Goal: Task Accomplishment & Management: Complete application form

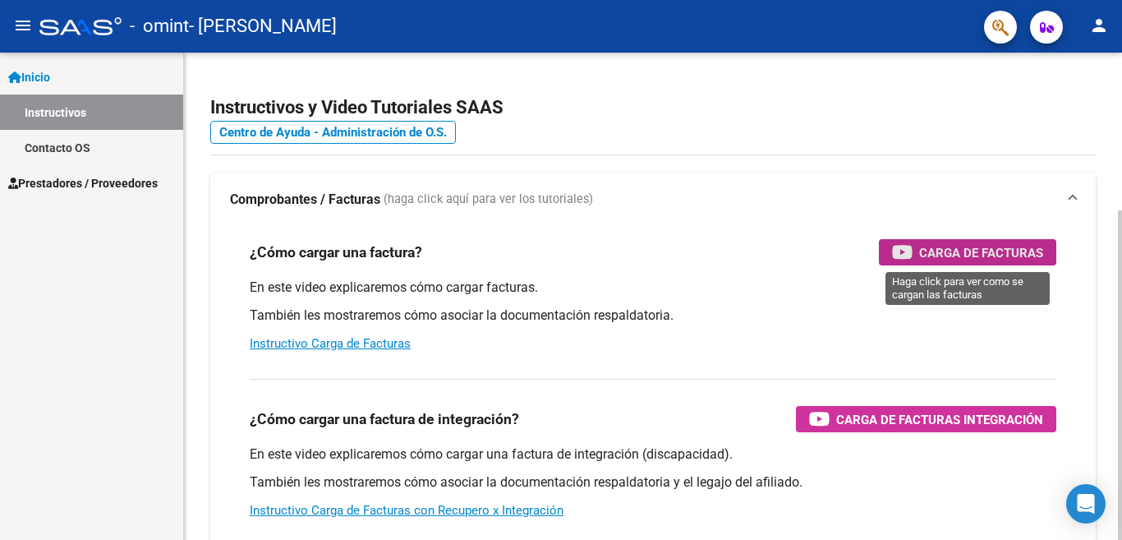
drag, startPoint x: 340, startPoint y: 340, endPoint x: 985, endPoint y: 255, distance: 651.1
click at [985, 255] on span "Carga de Facturas" at bounding box center [981, 252] width 124 height 21
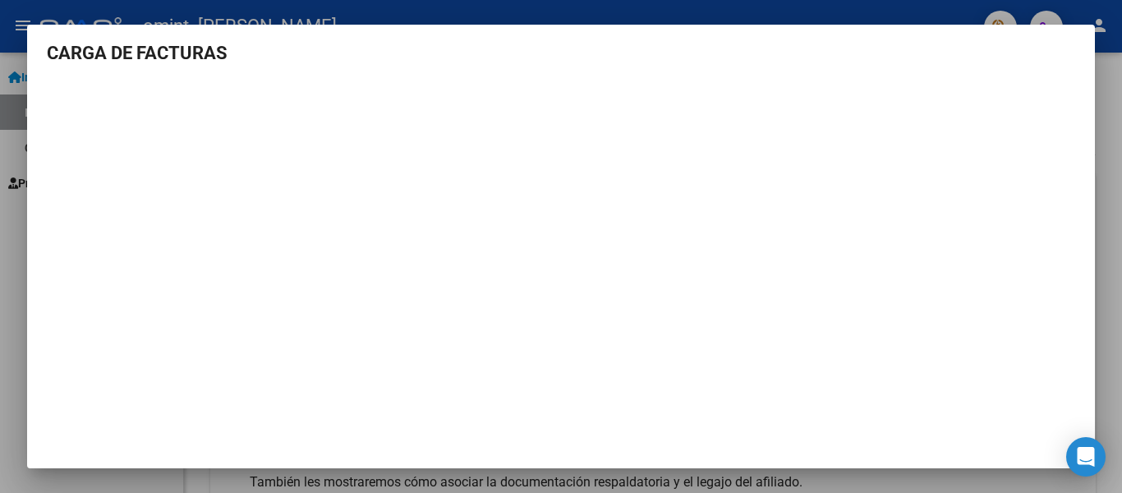
scroll to position [7, 0]
click at [1104, 75] on div at bounding box center [561, 246] width 1122 height 493
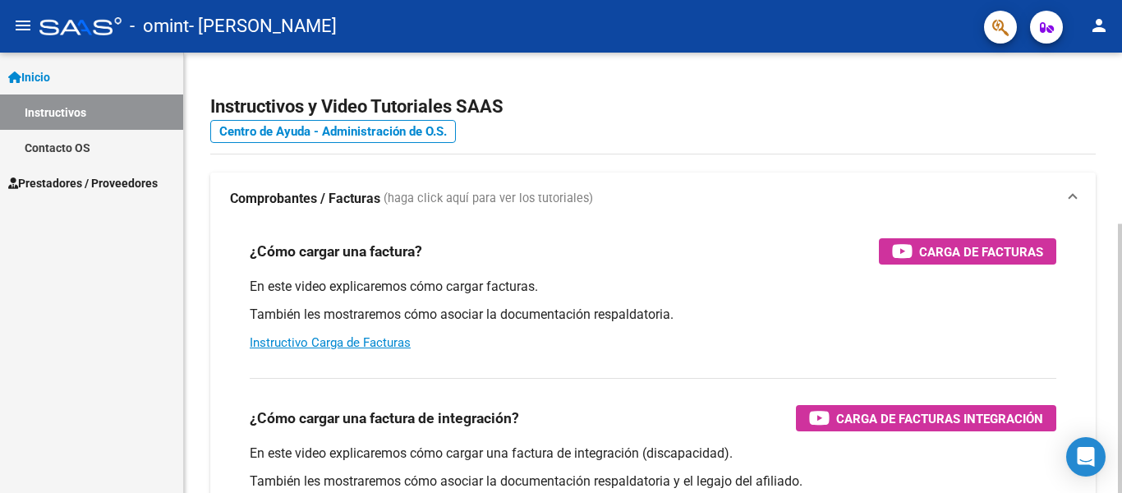
scroll to position [0, 0]
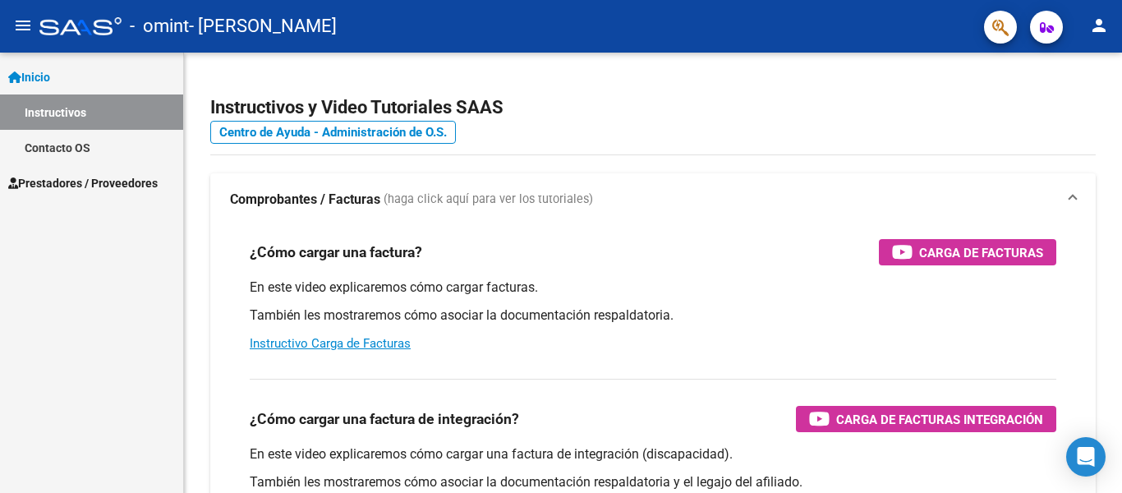
click at [113, 177] on span "Prestadores / Proveedores" at bounding box center [82, 183] width 149 height 18
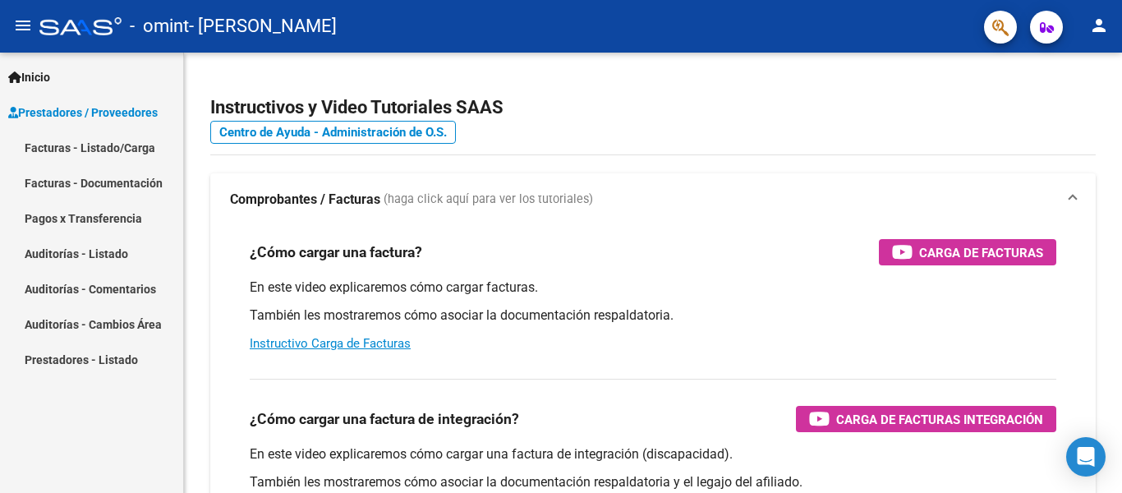
click at [134, 148] on link "Facturas - Listado/Carga" at bounding box center [91, 147] width 183 height 35
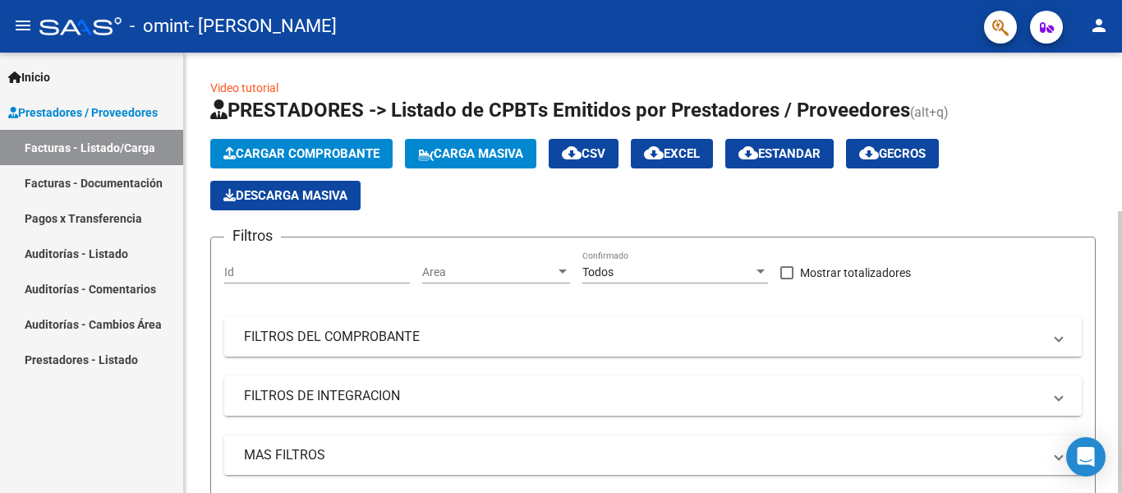
click at [346, 146] on span "Cargar Comprobante" at bounding box center [301, 153] width 156 height 15
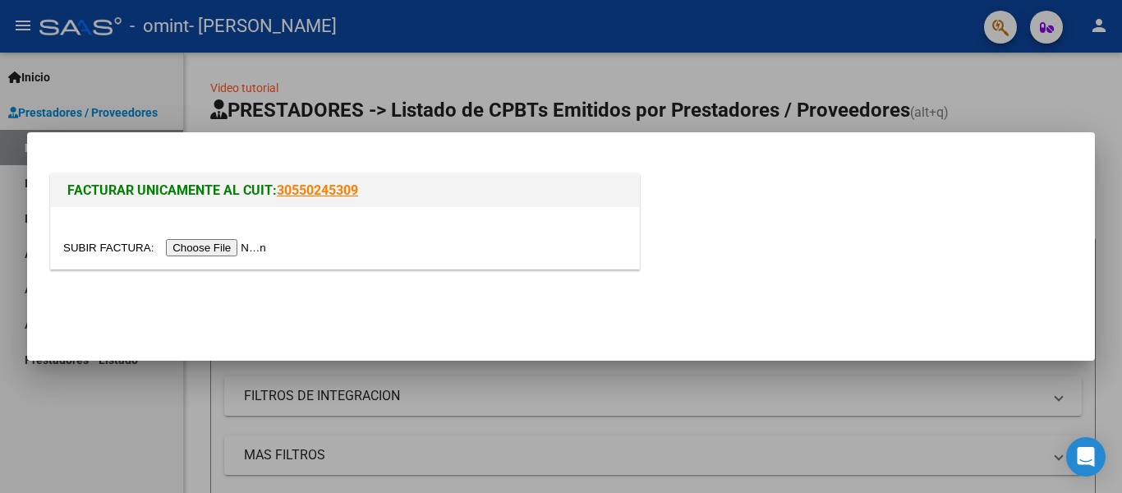
click at [230, 246] on input "file" at bounding box center [167, 247] width 208 height 17
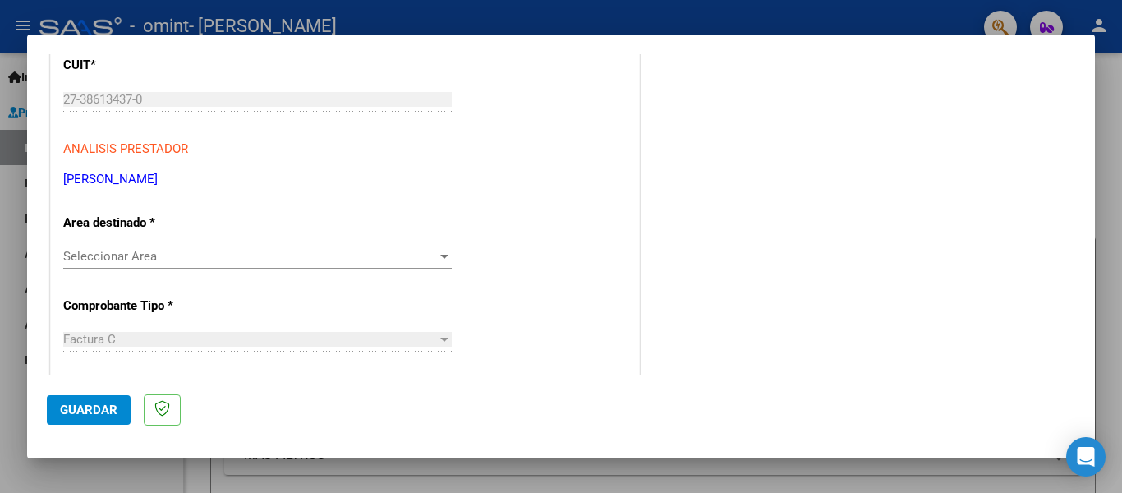
scroll to position [246, 0]
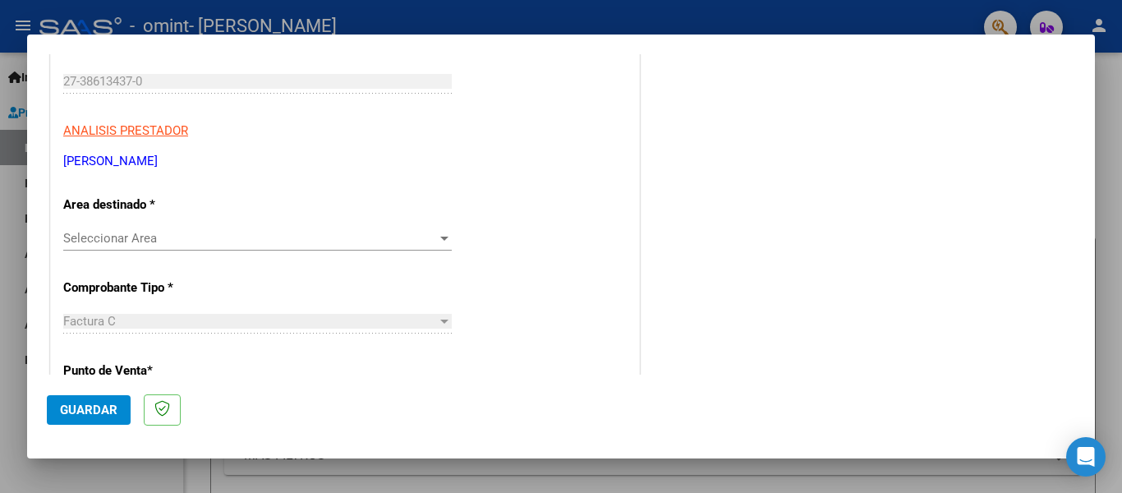
click at [296, 241] on span "Seleccionar Area" at bounding box center [250, 238] width 374 height 15
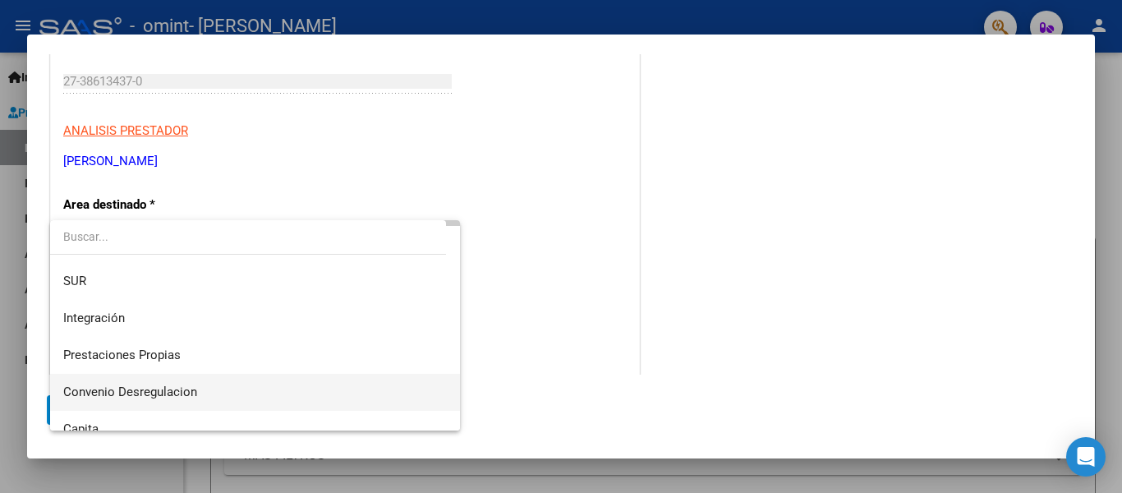
scroll to position [40, 0]
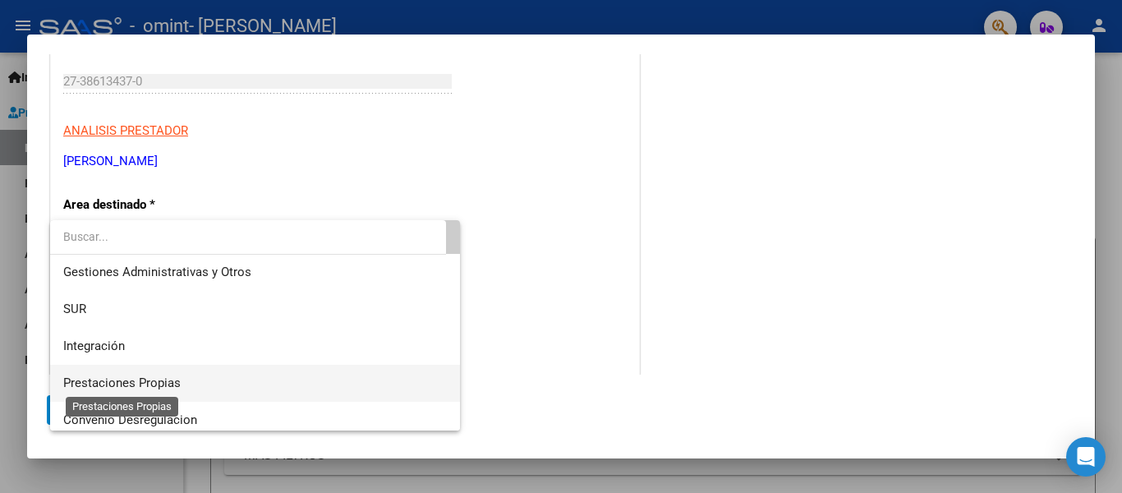
click at [166, 384] on span "Prestaciones Propias" at bounding box center [121, 382] width 117 height 15
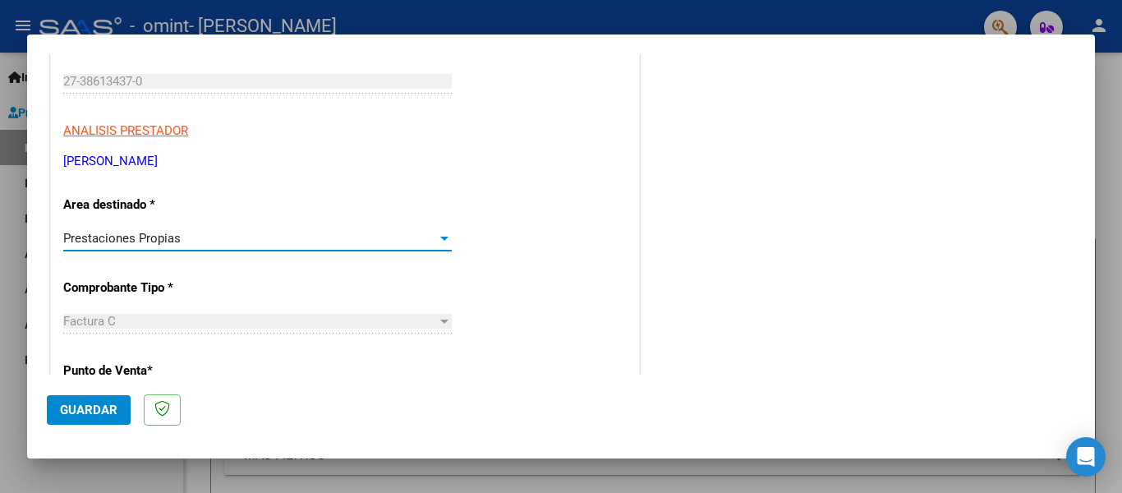
click at [264, 239] on div "Prestaciones Propias" at bounding box center [250, 238] width 374 height 15
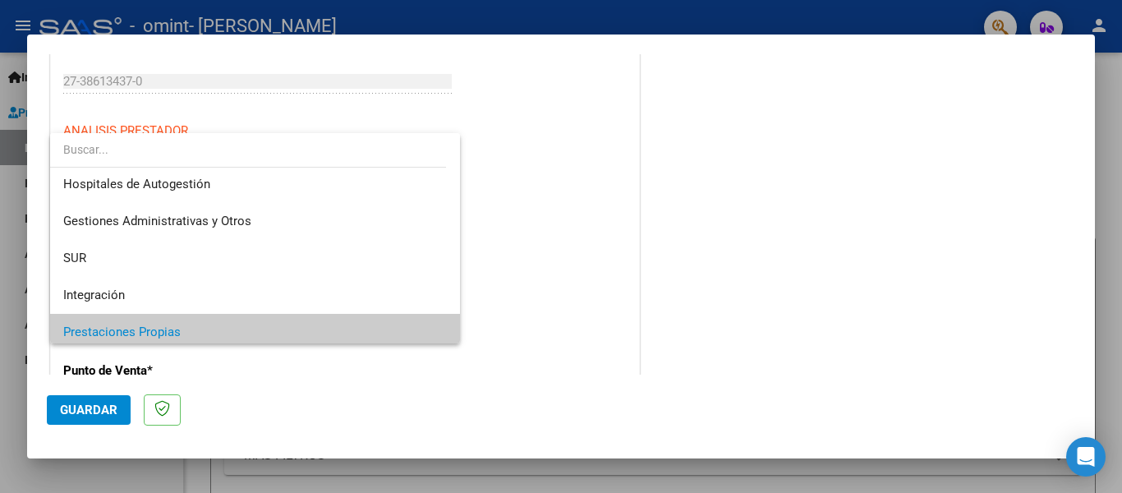
scroll to position [0, 0]
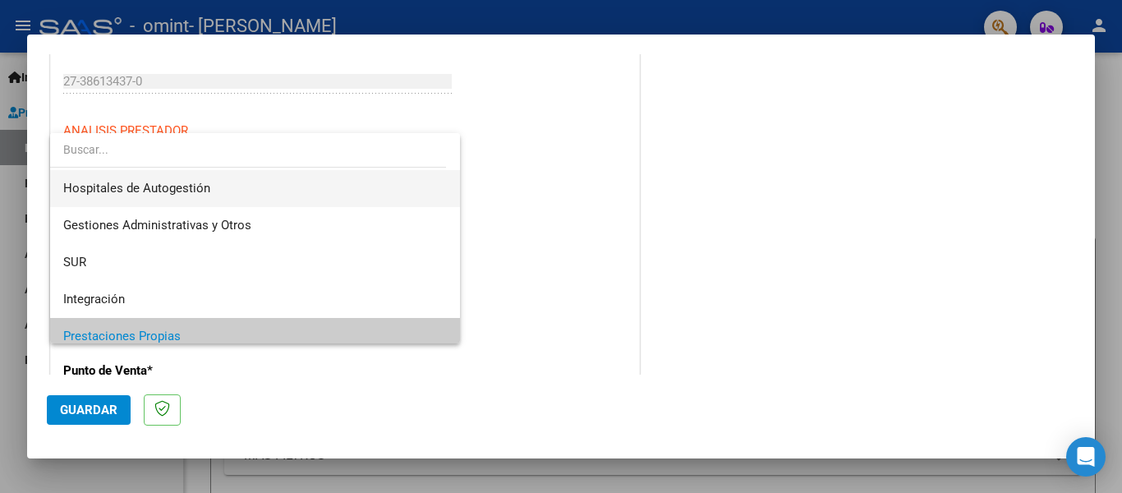
click at [253, 185] on span "Hospitales de Autogestión" at bounding box center [255, 188] width 384 height 37
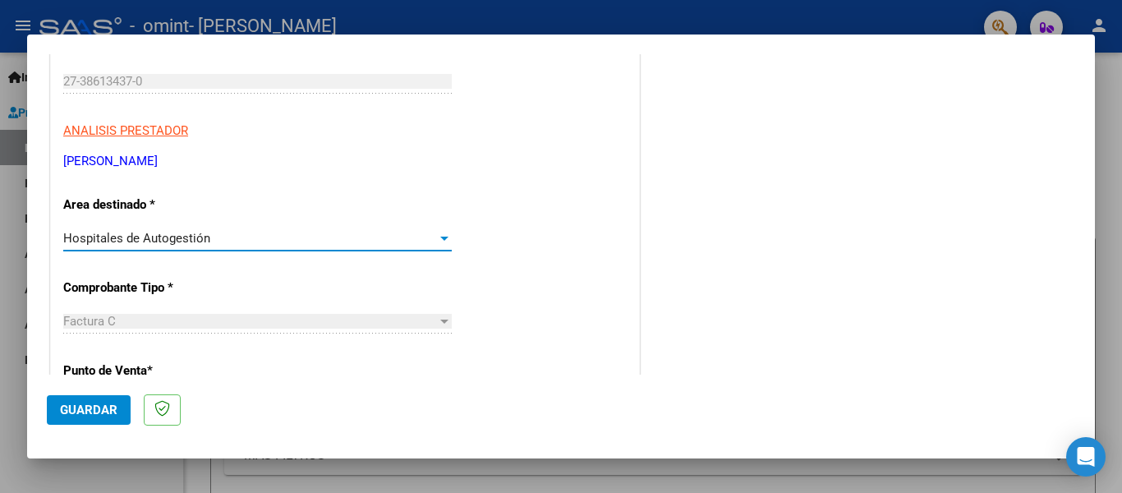
click at [331, 242] on div "Hospitales de Autogestión" at bounding box center [250, 238] width 374 height 15
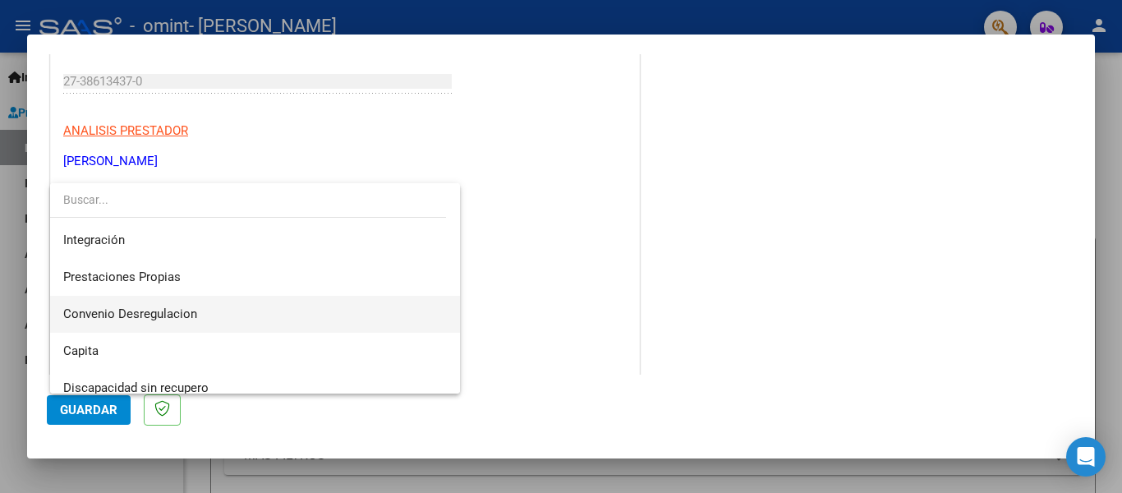
scroll to position [122, 0]
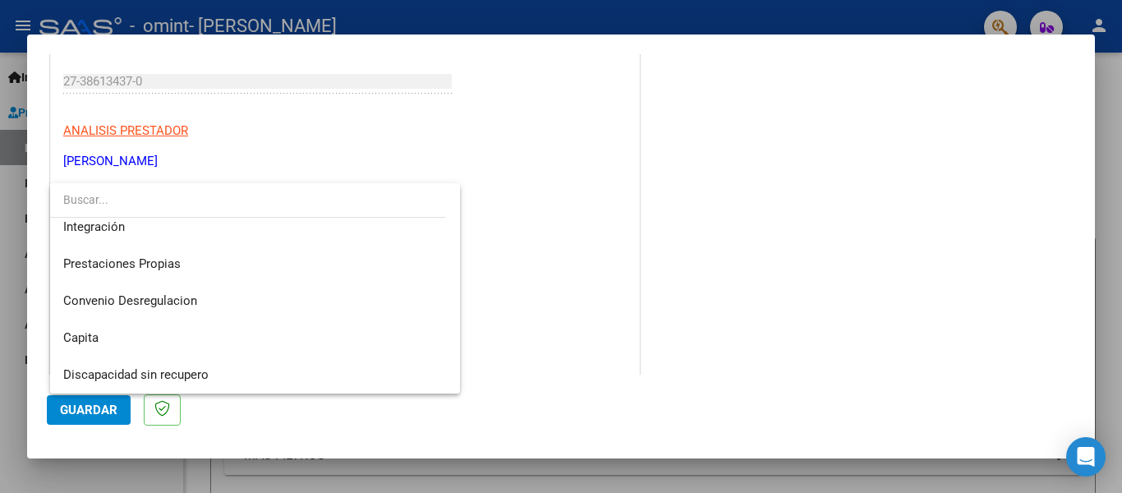
click at [569, 281] on div at bounding box center [561, 246] width 1122 height 493
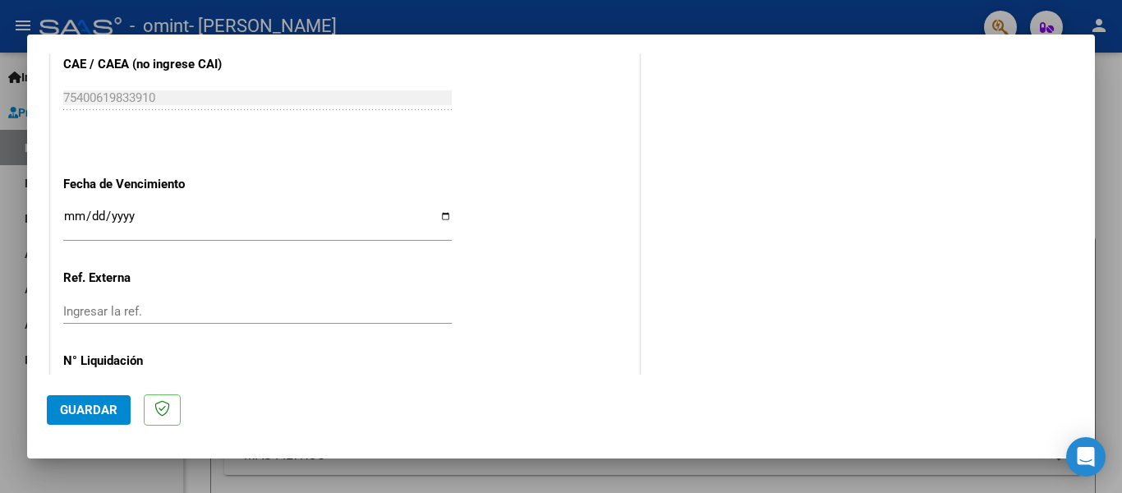
scroll to position [903, 0]
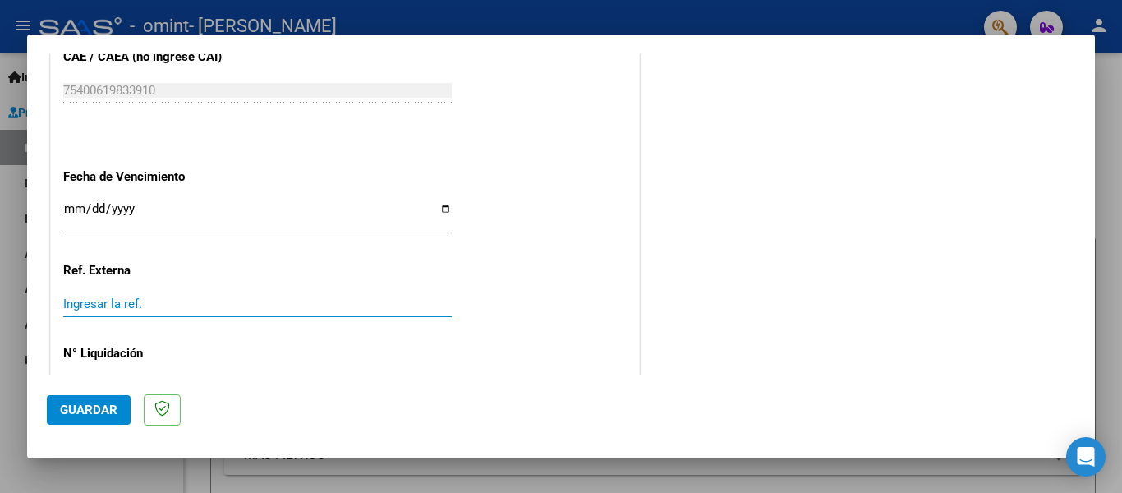
click at [241, 296] on input "Ingresar la ref." at bounding box center [257, 303] width 388 height 15
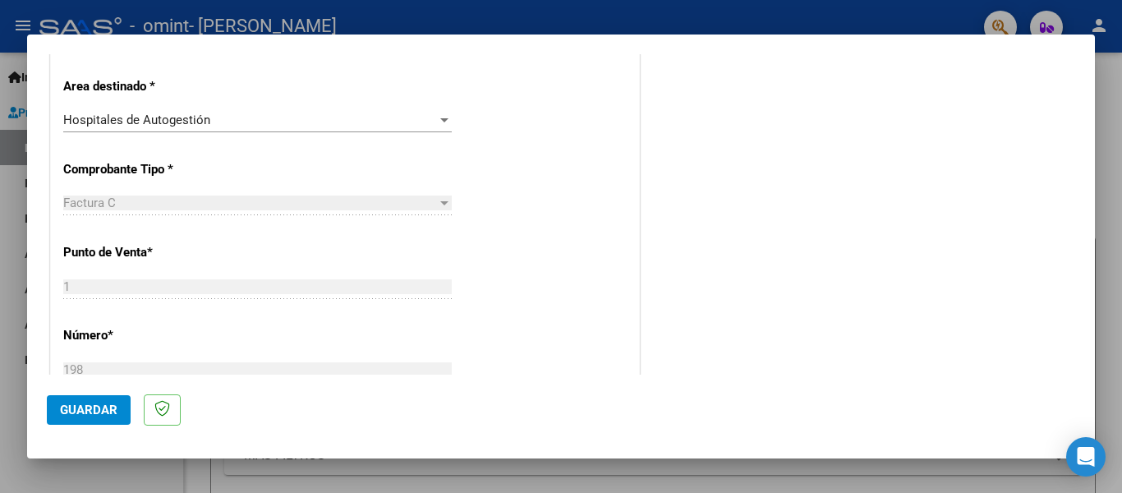
scroll to position [282, 0]
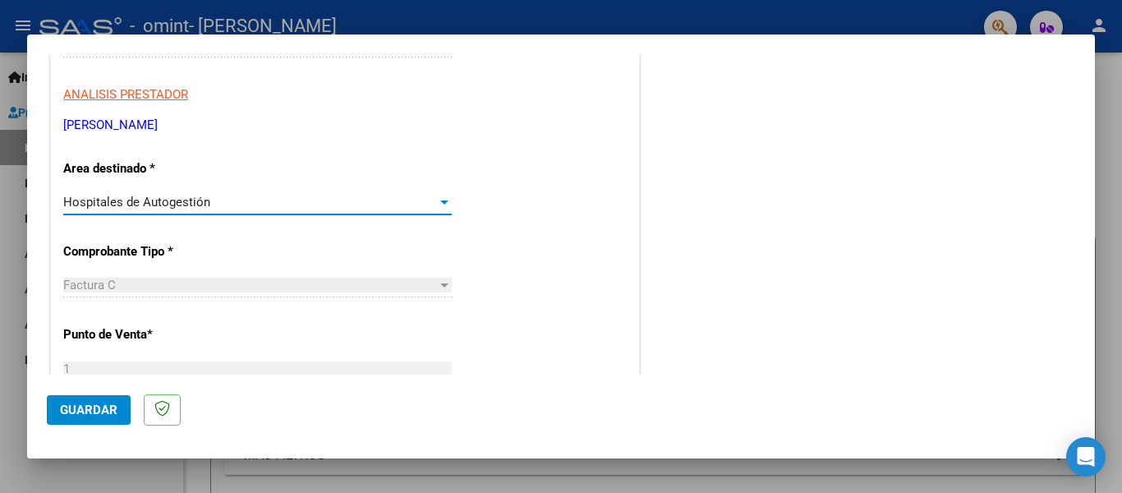
click at [224, 203] on div "Hospitales de Autogestión" at bounding box center [250, 202] width 374 height 15
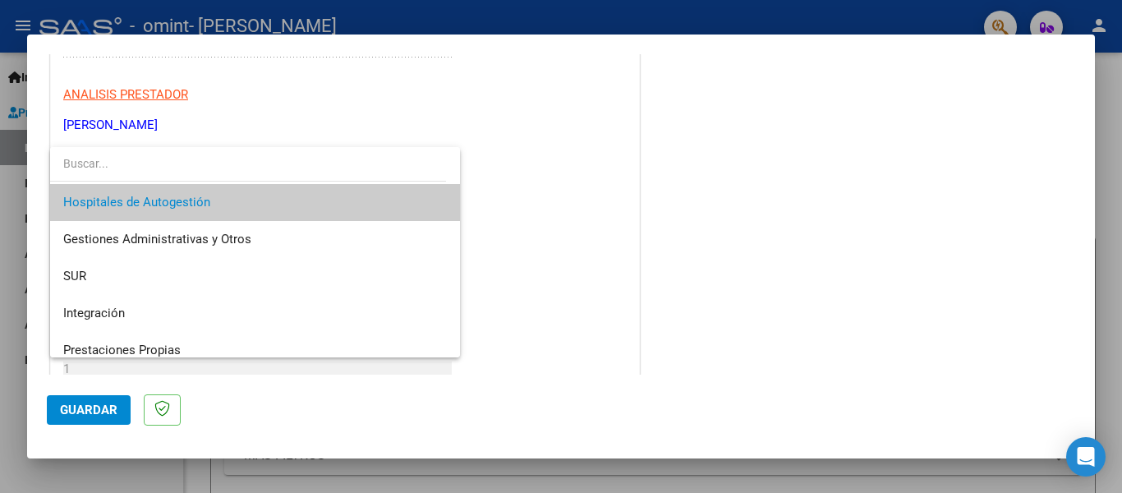
click at [531, 212] on div at bounding box center [561, 246] width 1122 height 493
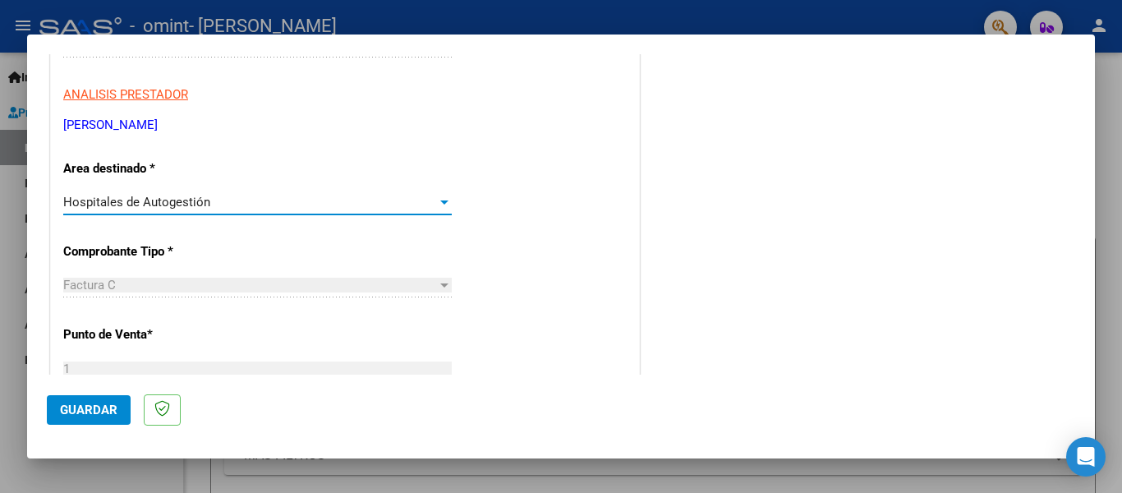
click at [280, 205] on div "Hospitales de Autogestión" at bounding box center [250, 202] width 374 height 15
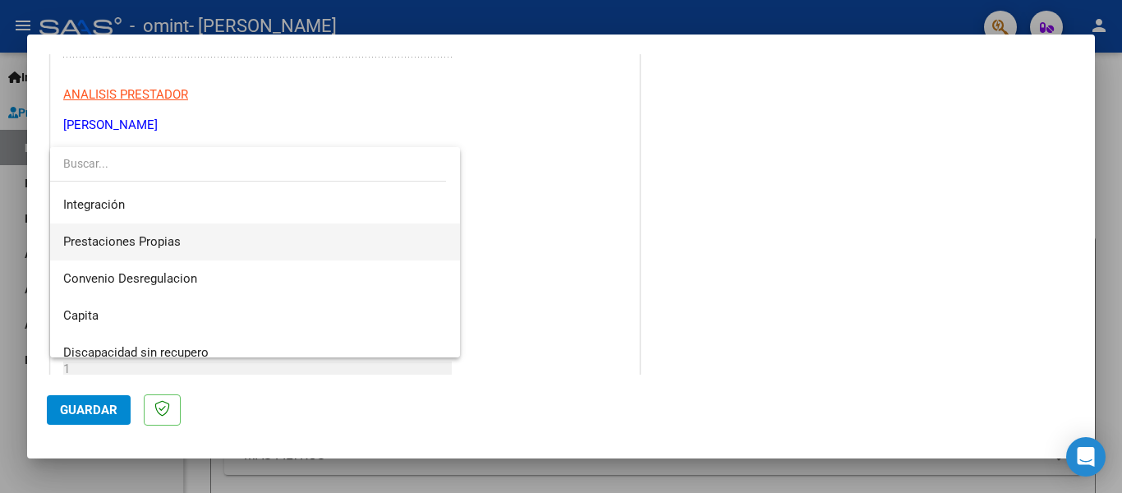
scroll to position [122, 0]
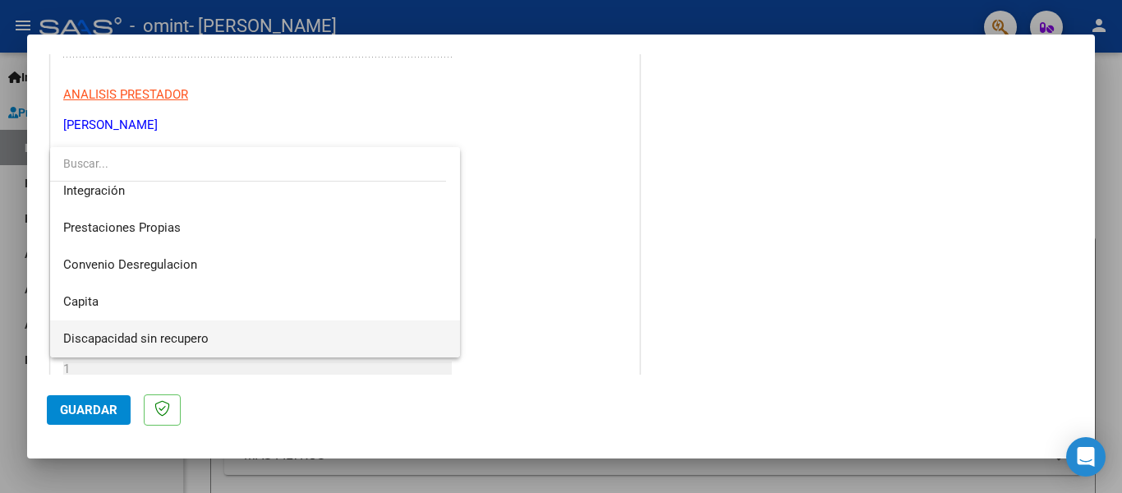
click at [209, 338] on span "Discapacidad sin recupero" at bounding box center [255, 338] width 384 height 37
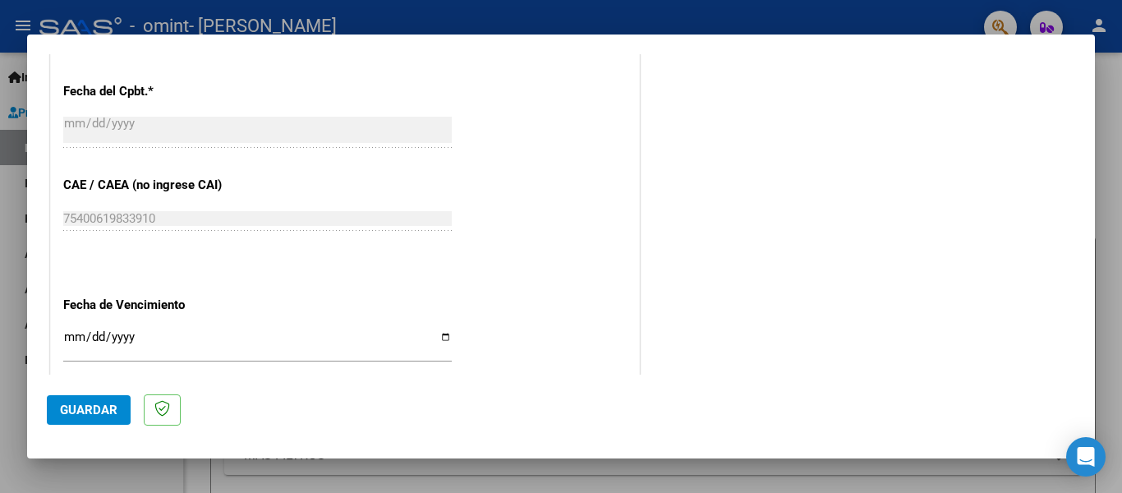
scroll to position [857, 0]
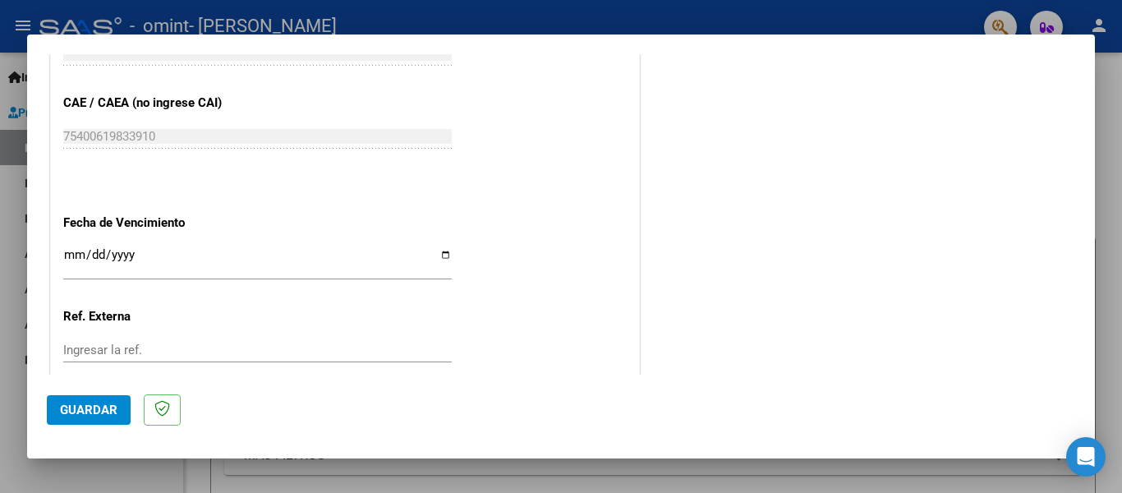
click at [154, 129] on input "75400619833910" at bounding box center [257, 136] width 388 height 15
click at [256, 129] on input "75400619833910" at bounding box center [257, 136] width 388 height 15
click at [71, 248] on input "Ingresar la fecha" at bounding box center [257, 261] width 388 height 26
type input "2025-10-14"
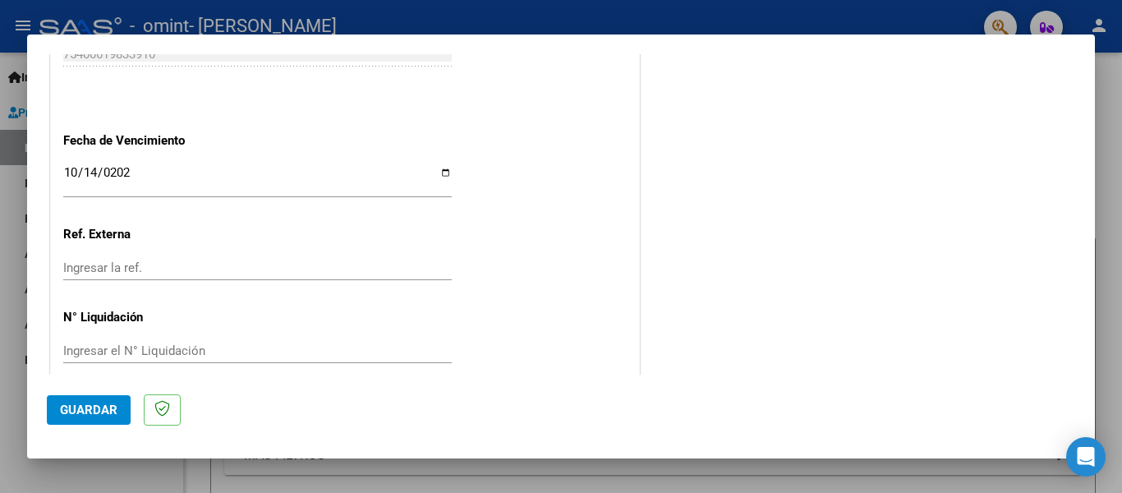
click at [85, 410] on span "Guardar" at bounding box center [88, 409] width 57 height 15
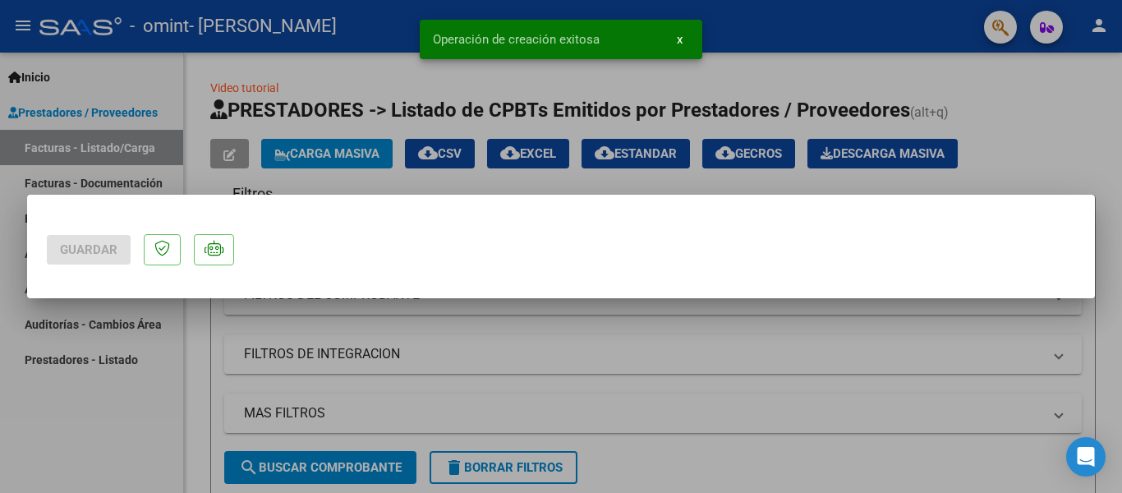
scroll to position [0, 0]
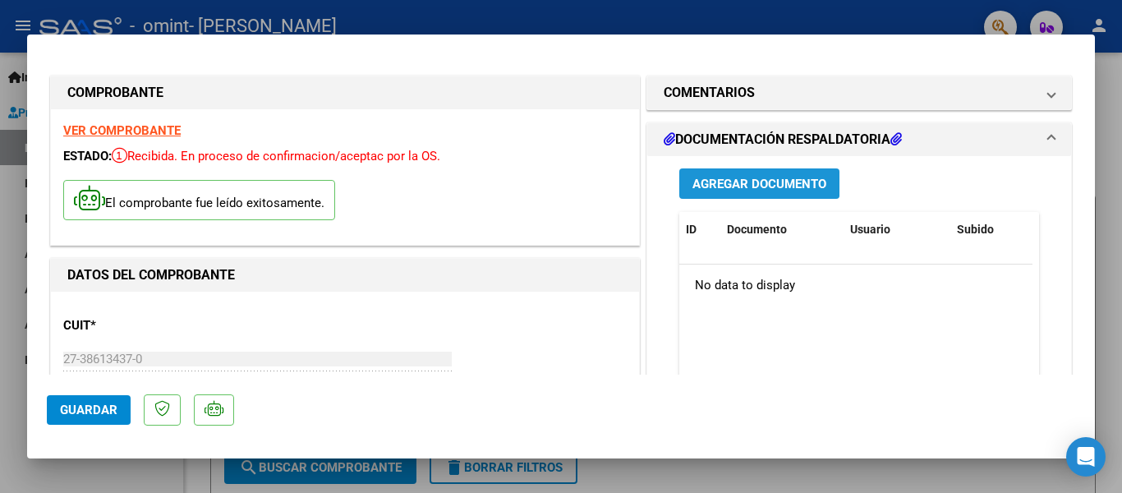
click at [721, 181] on span "Agregar Documento" at bounding box center [759, 184] width 134 height 15
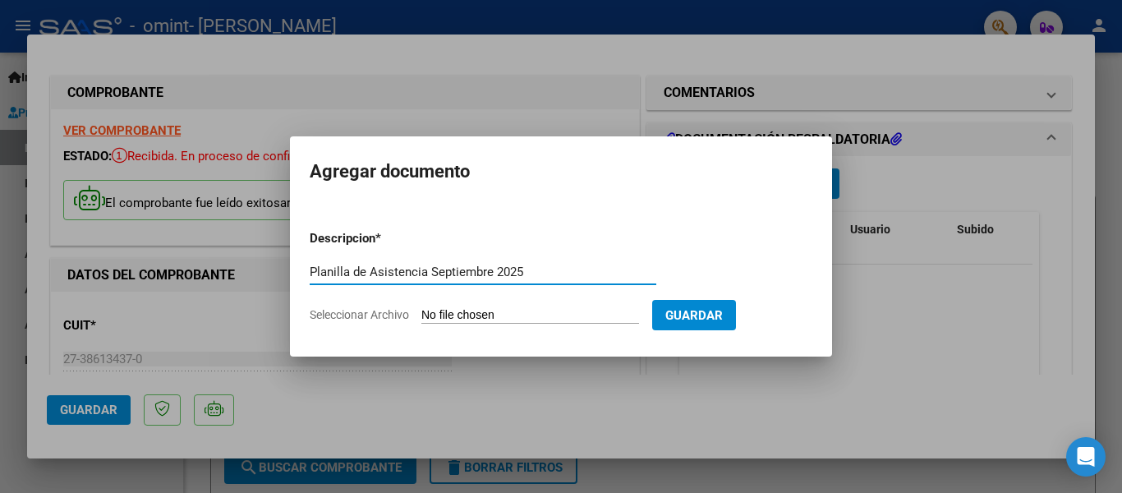
type input "Planilla de Asistencia Septiembre 2025"
click at [527, 318] on input "Seleccionar Archivo" at bounding box center [530, 316] width 218 height 16
click at [522, 315] on input "Seleccionar Archivo" at bounding box center [530, 316] width 218 height 16
type input "C:\fakepath\WhatsApp Image 2025-10-10 at 12.34.01.jpeg"
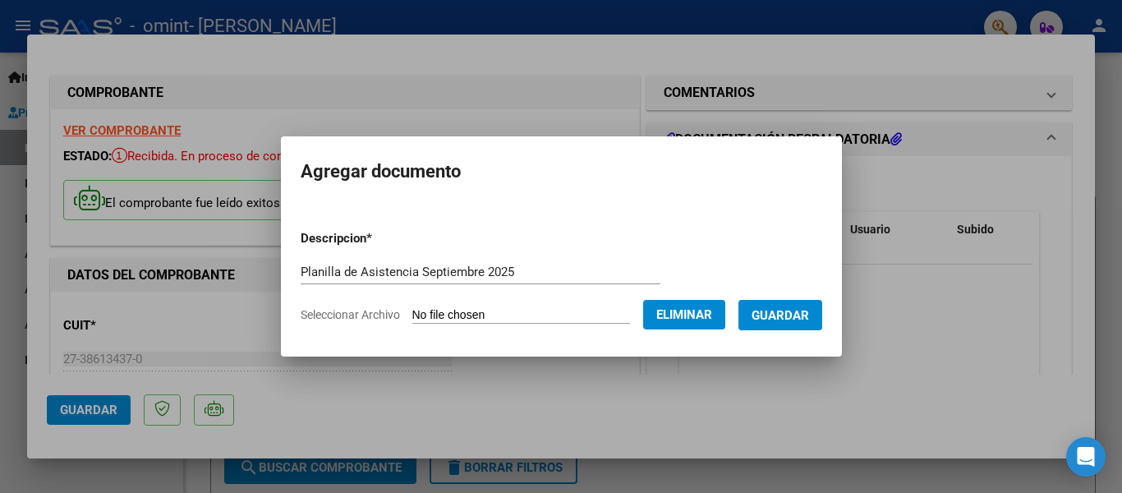
click at [489, 318] on input "Seleccionar Archivo" at bounding box center [521, 316] width 218 height 16
click at [663, 315] on span "Eliminar" at bounding box center [684, 314] width 56 height 15
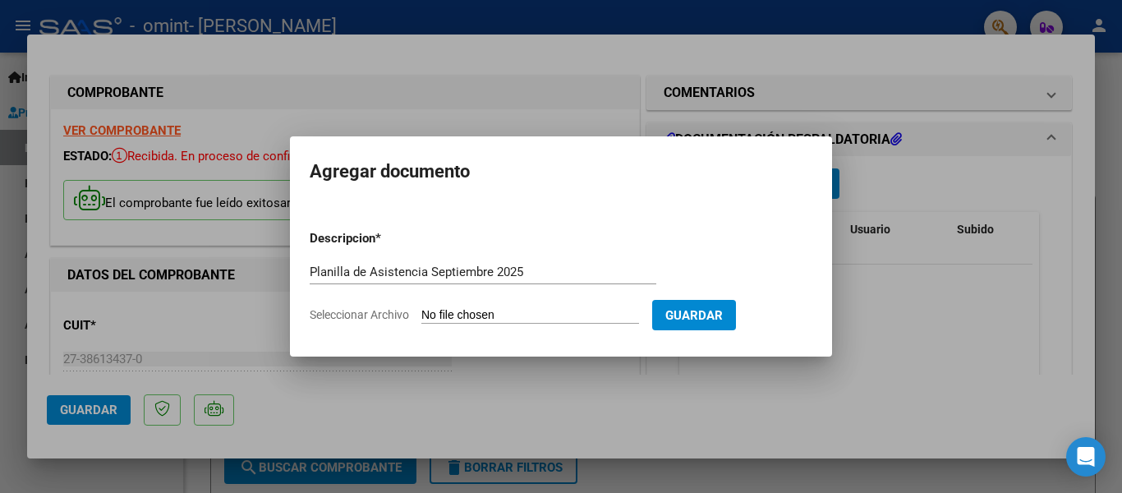
click at [457, 304] on form "Descripcion * Planilla de Asistencia Septiembre 2025 Escriba aquí una descripci…" at bounding box center [561, 277] width 503 height 120
click at [459, 312] on input "Seleccionar Archivo" at bounding box center [530, 316] width 218 height 16
type input "C:\fakepath\Planilla de Asistencia Koemi.jpeg"
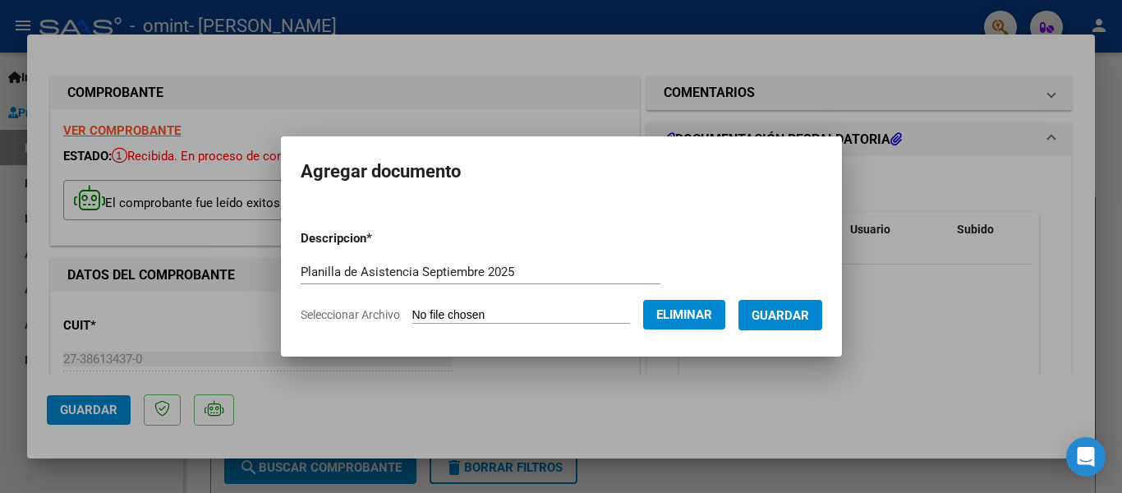
click at [796, 316] on span "Guardar" at bounding box center [779, 315] width 57 height 15
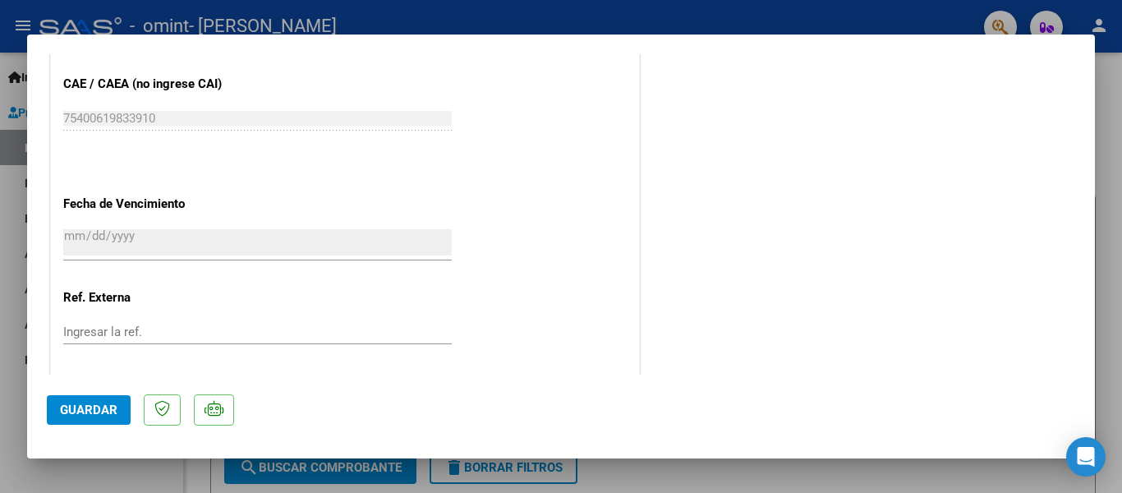
scroll to position [971, 0]
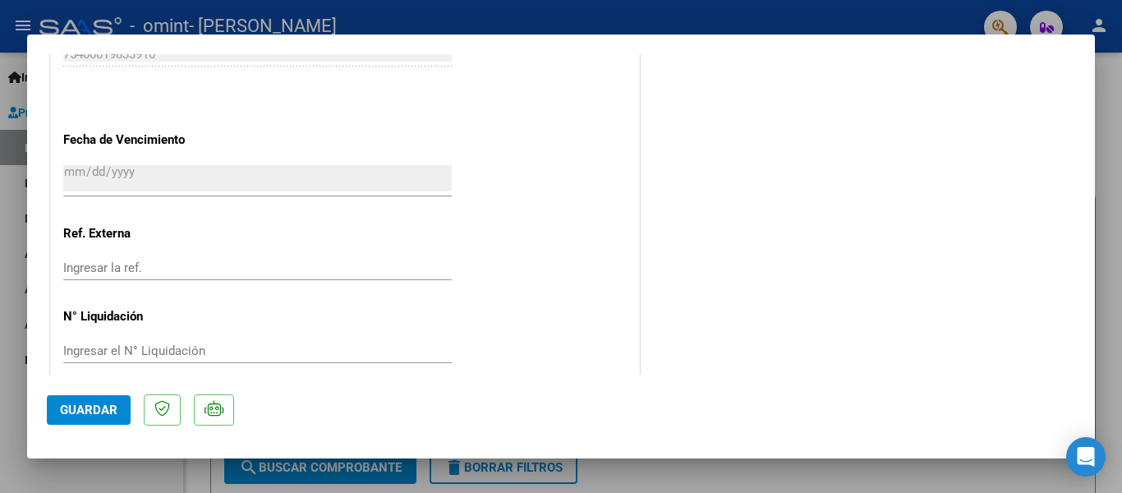
click at [97, 409] on span "Guardar" at bounding box center [88, 409] width 57 height 15
click at [78, 403] on span "Guardar" at bounding box center [88, 409] width 57 height 15
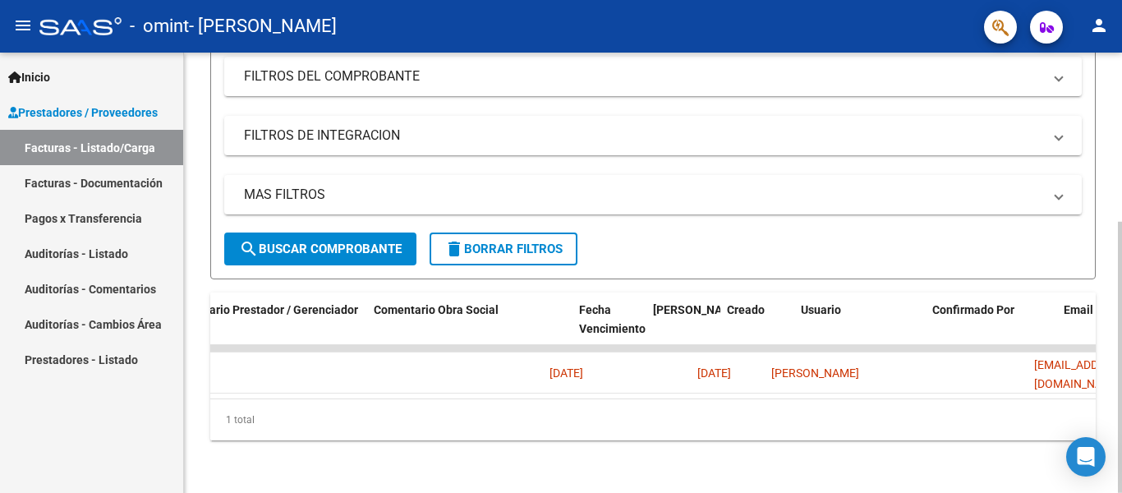
scroll to position [0, 2577]
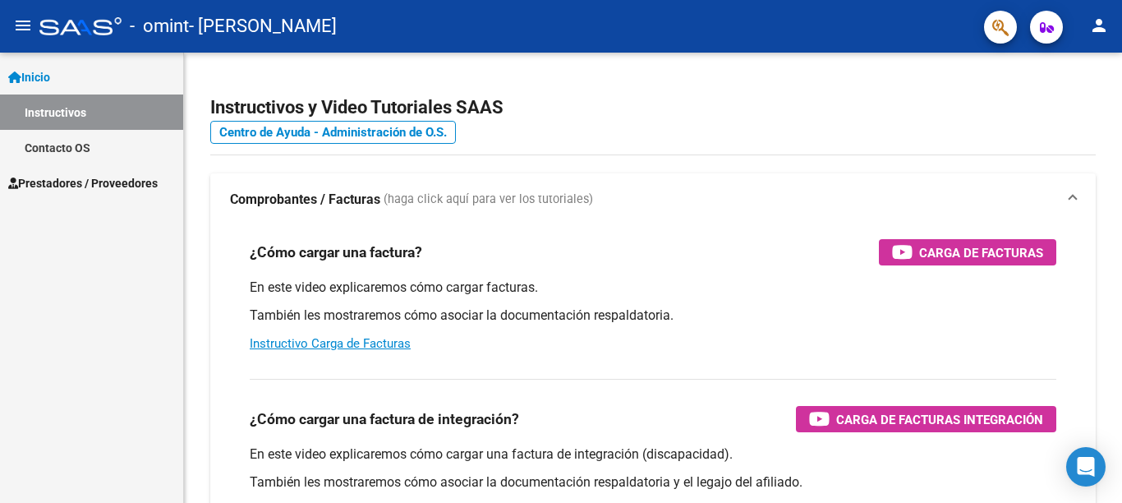
click at [72, 181] on span "Prestadores / Proveedores" at bounding box center [82, 183] width 149 height 18
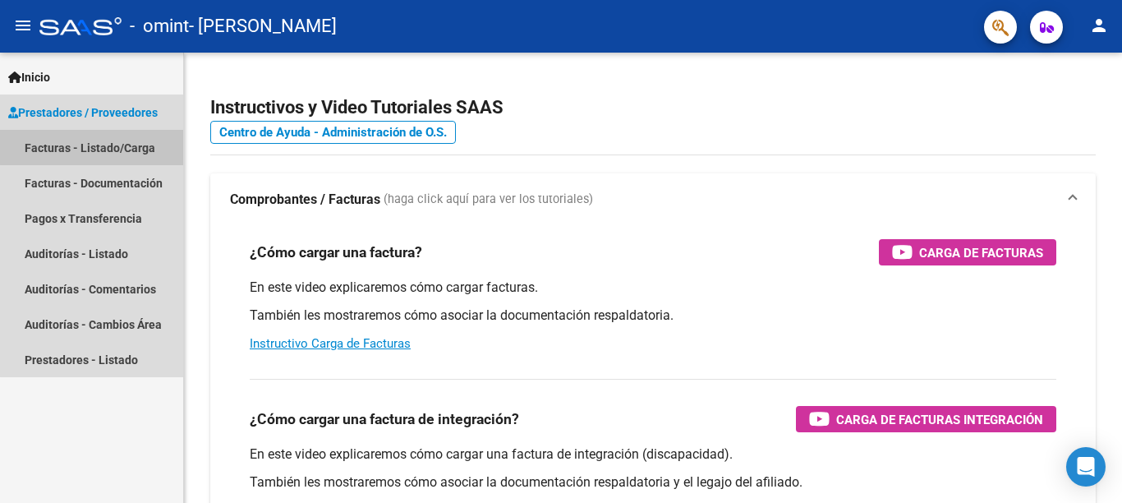
click at [112, 146] on link "Facturas - Listado/Carga" at bounding box center [91, 147] width 183 height 35
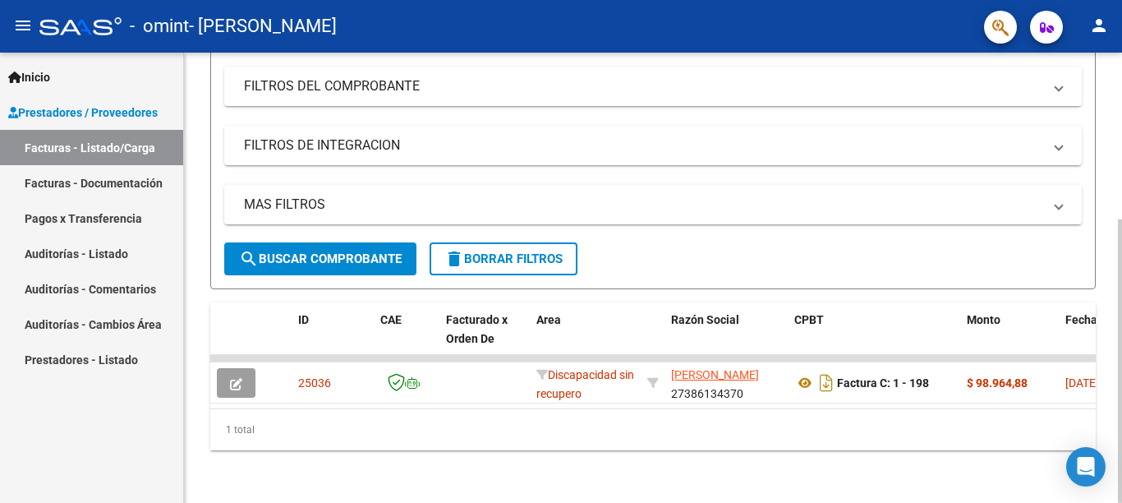
scroll to position [264, 0]
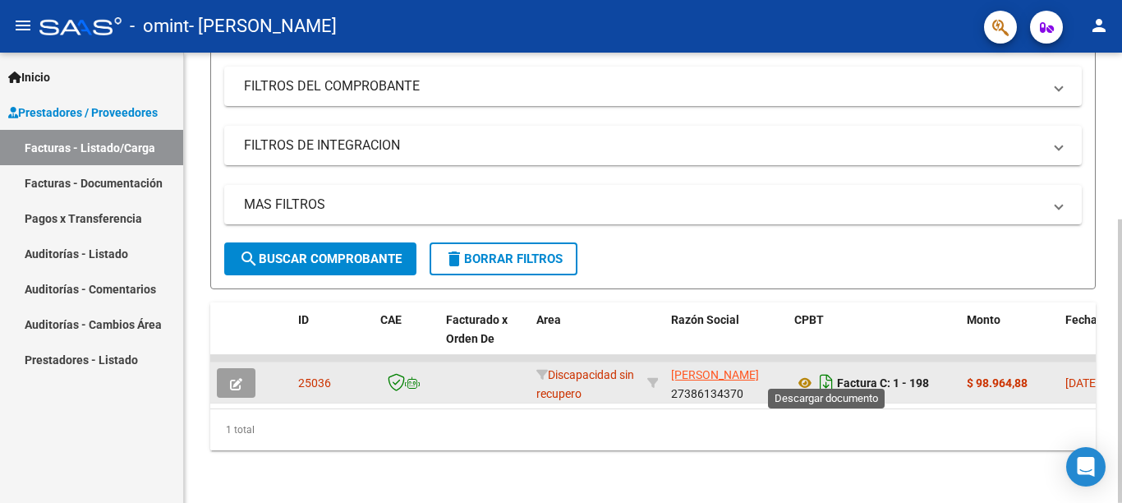
click at [825, 370] on icon "Descargar documento" at bounding box center [825, 383] width 21 height 26
